Goal: Transaction & Acquisition: Purchase product/service

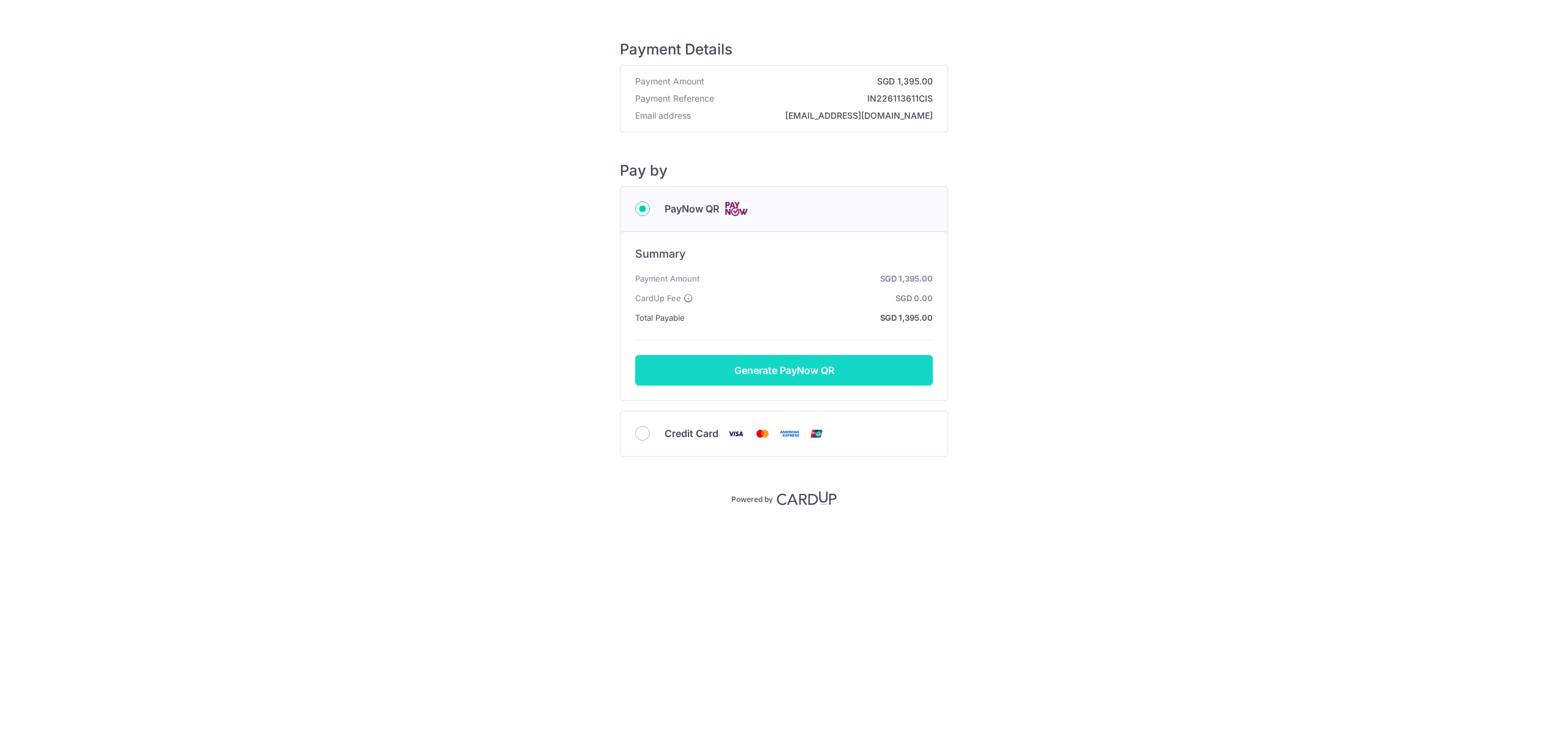
click at [802, 370] on button "Generate PayNow QR" at bounding box center [784, 370] width 298 height 30
click at [766, 368] on button "Generate PayNow QR" at bounding box center [784, 370] width 298 height 30
click at [642, 432] on input "Credit Card" at bounding box center [642, 433] width 15 height 15
radio input "true"
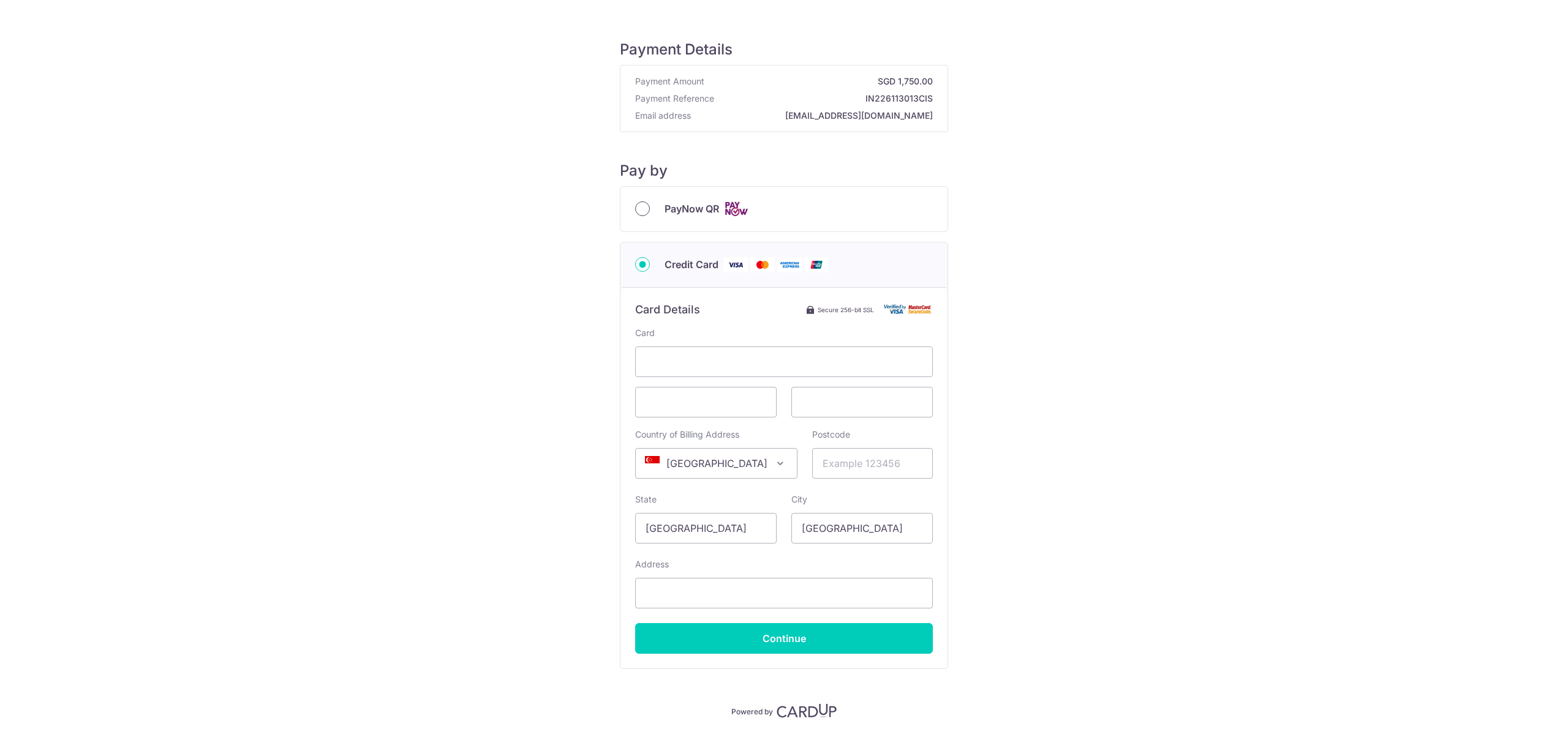
click at [643, 211] on input "PayNow QR" at bounding box center [642, 209] width 15 height 15
radio input "true"
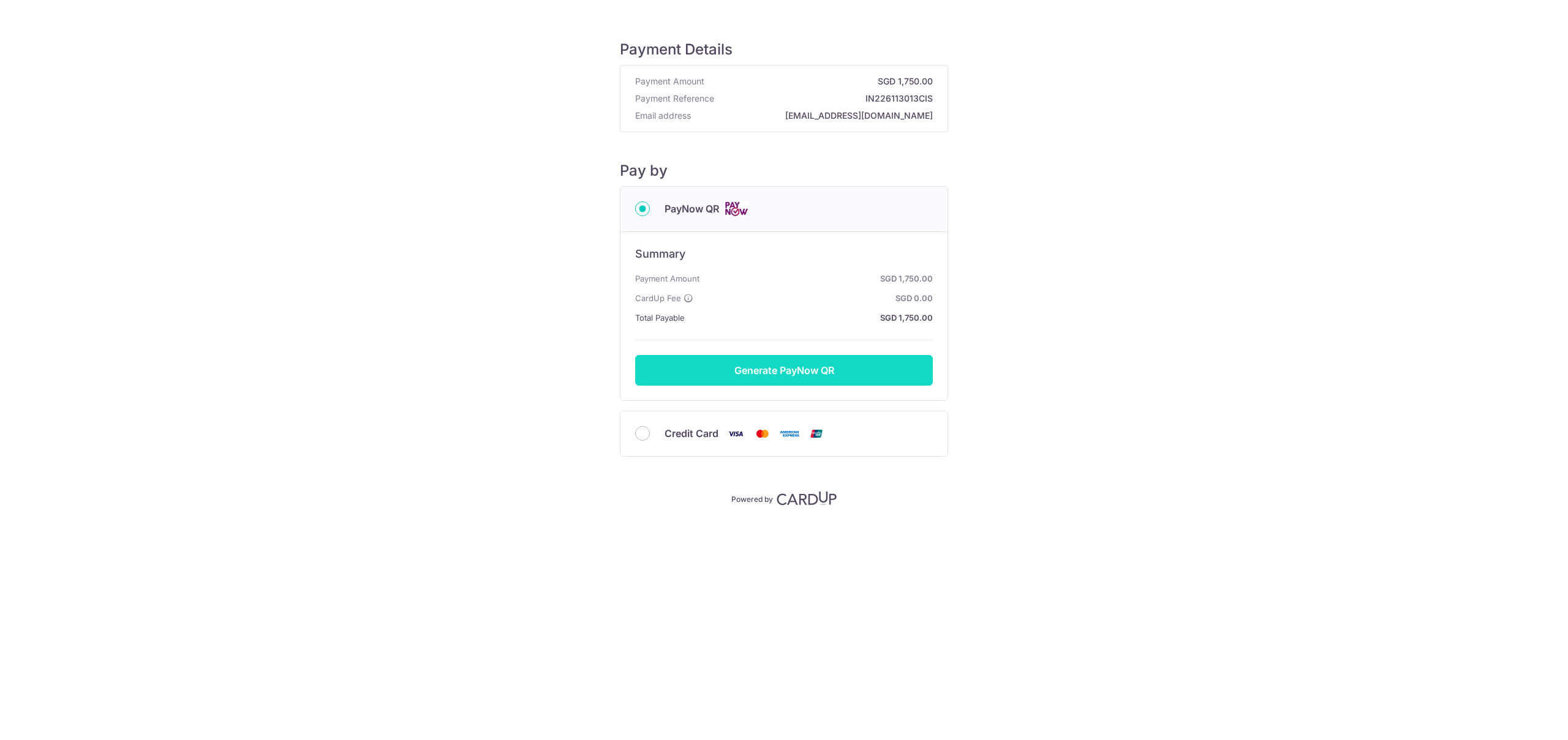
click at [784, 372] on button "Generate PayNow QR" at bounding box center [784, 370] width 298 height 30
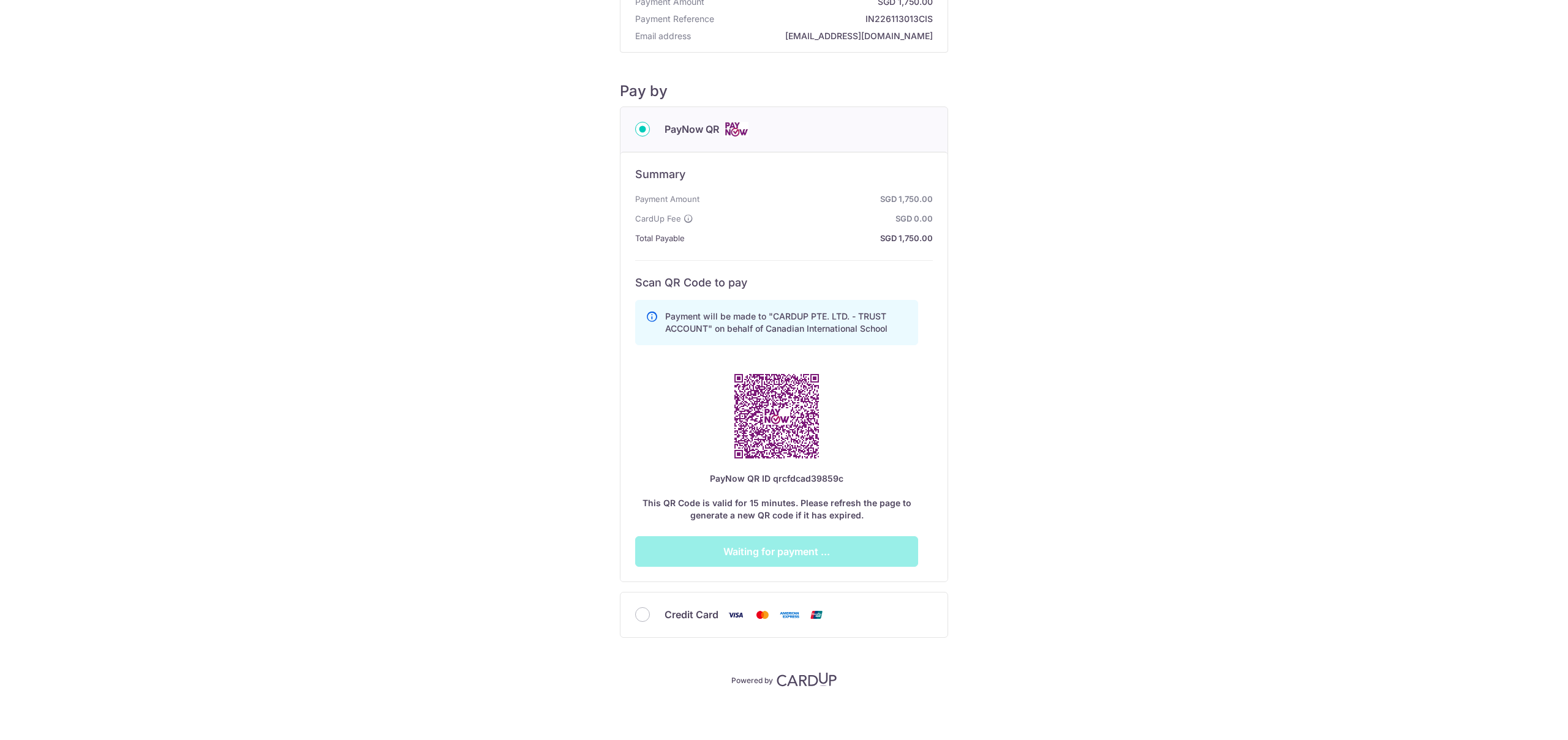
scroll to position [80, 0]
